Goal: Find specific page/section

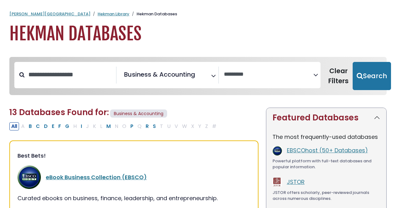
select select "Database Vendors Filter"
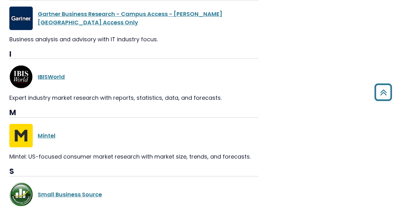
scroll to position [726, 0]
click at [51, 72] on link "IBISWorld" at bounding box center [51, 76] width 27 height 8
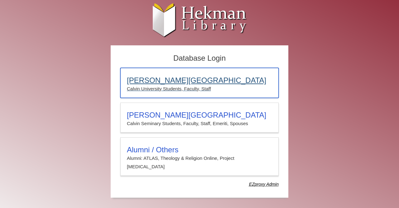
click at [174, 83] on h3 "[PERSON_NAME][GEOGRAPHIC_DATA]" at bounding box center [199, 80] width 145 height 9
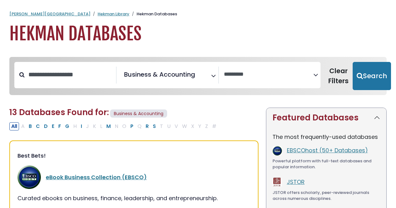
select select "Database Vendors Filter"
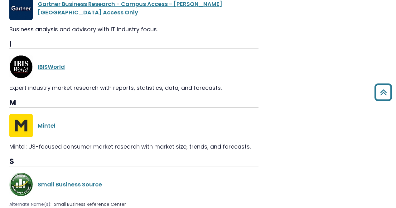
scroll to position [736, 0]
click at [46, 121] on link "Mintel" at bounding box center [47, 125] width 18 height 8
